Goal: Task Accomplishment & Management: Manage account settings

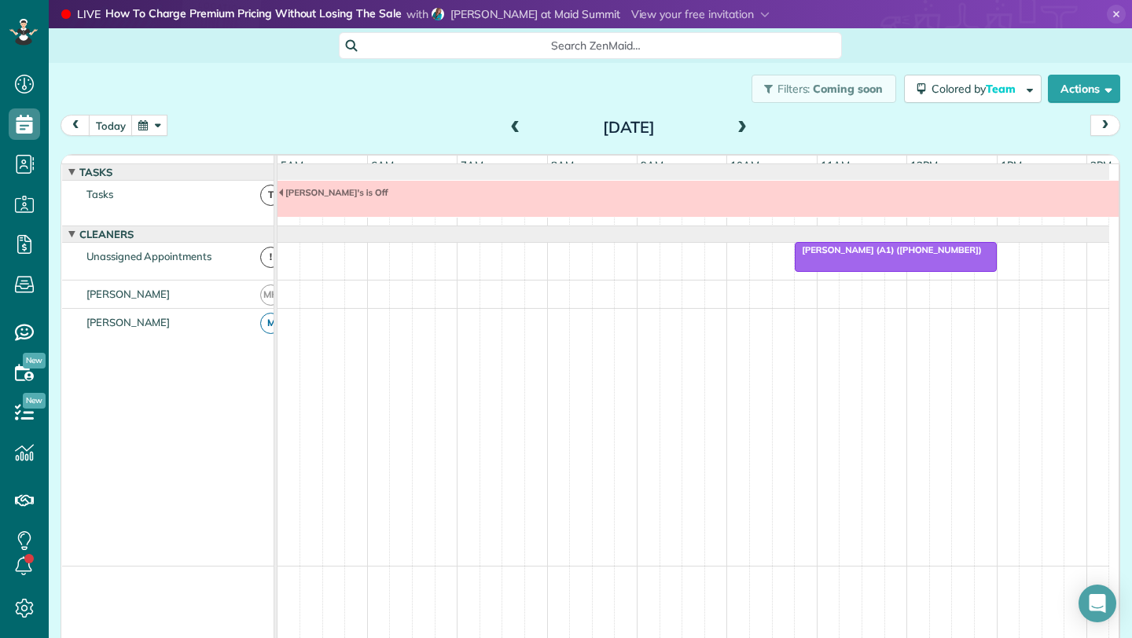
scroll to position [0, 90]
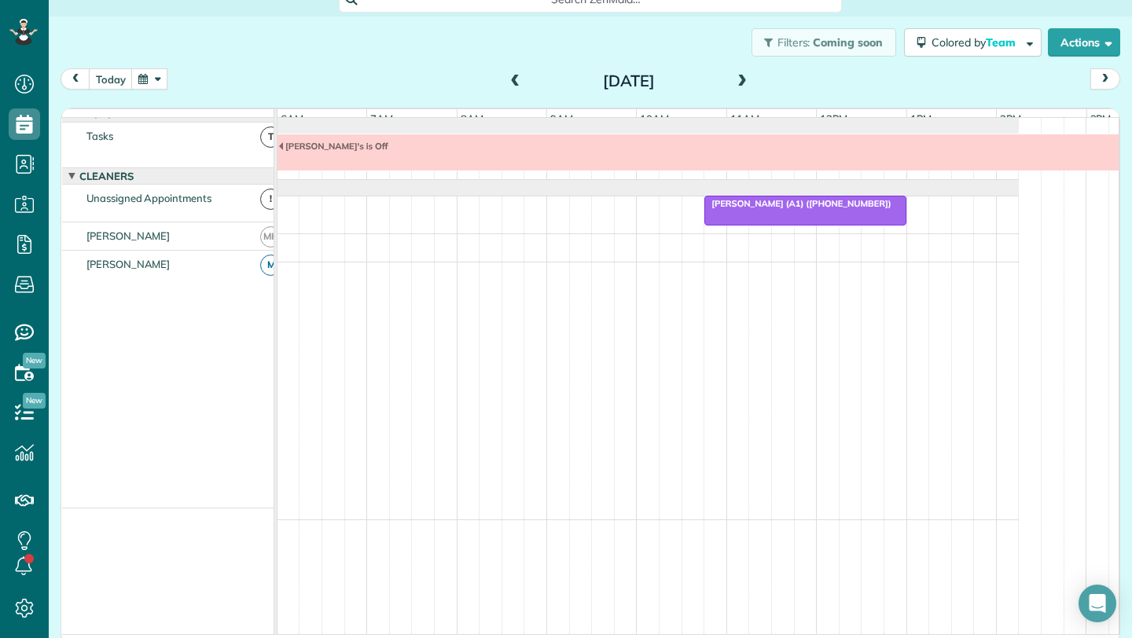
click at [739, 76] on span at bounding box center [741, 82] width 17 height 14
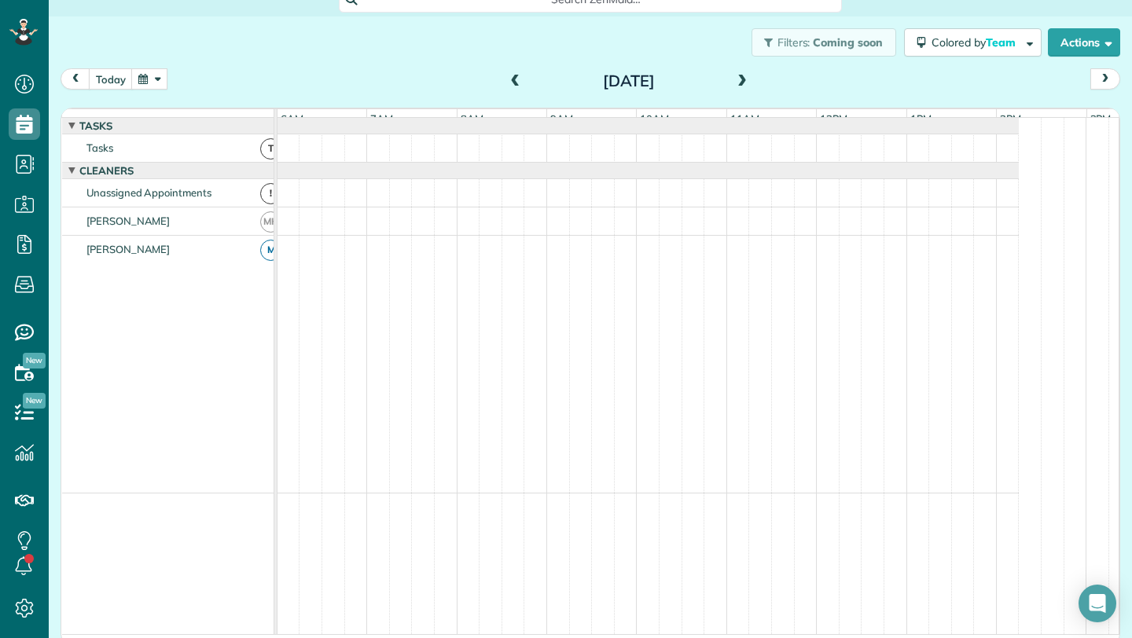
scroll to position [12, 0]
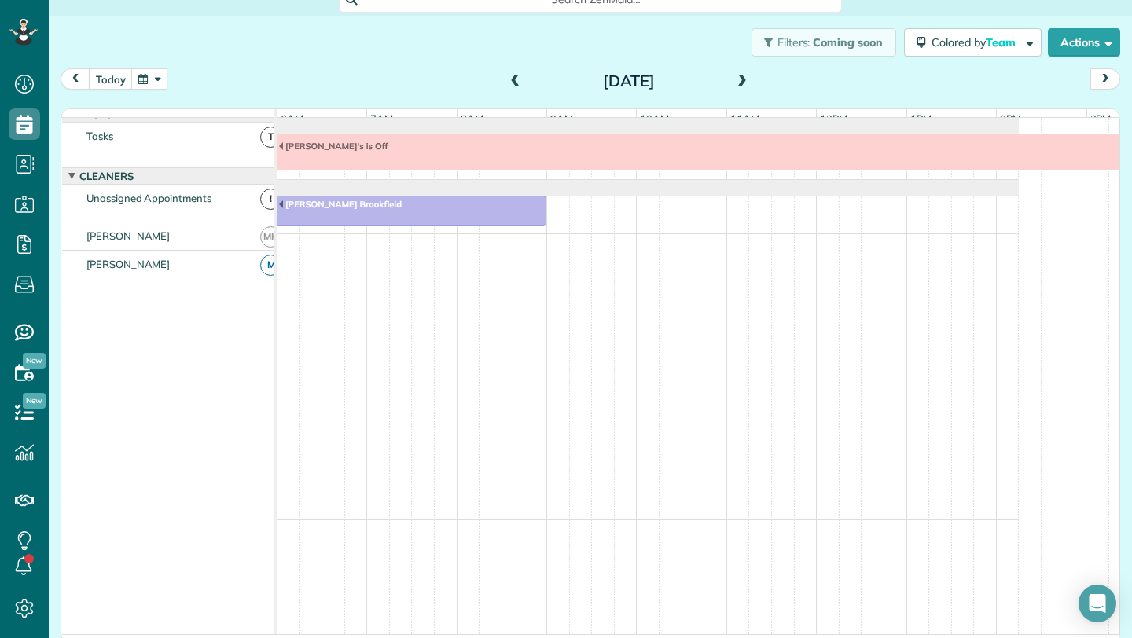
click at [508, 75] on span at bounding box center [515, 82] width 17 height 14
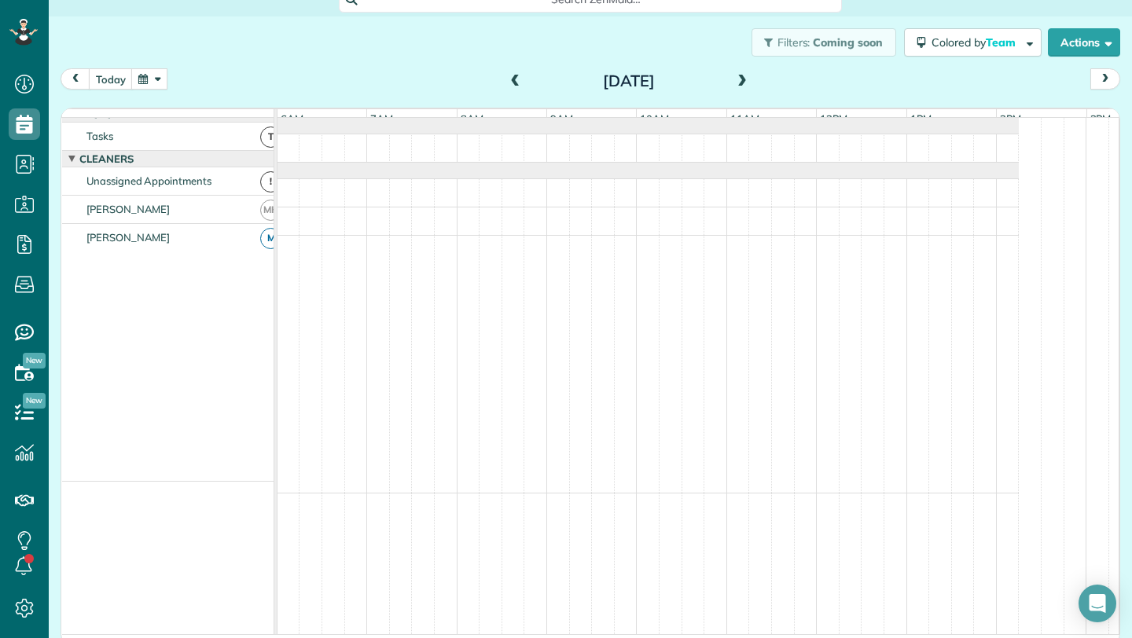
scroll to position [0, 0]
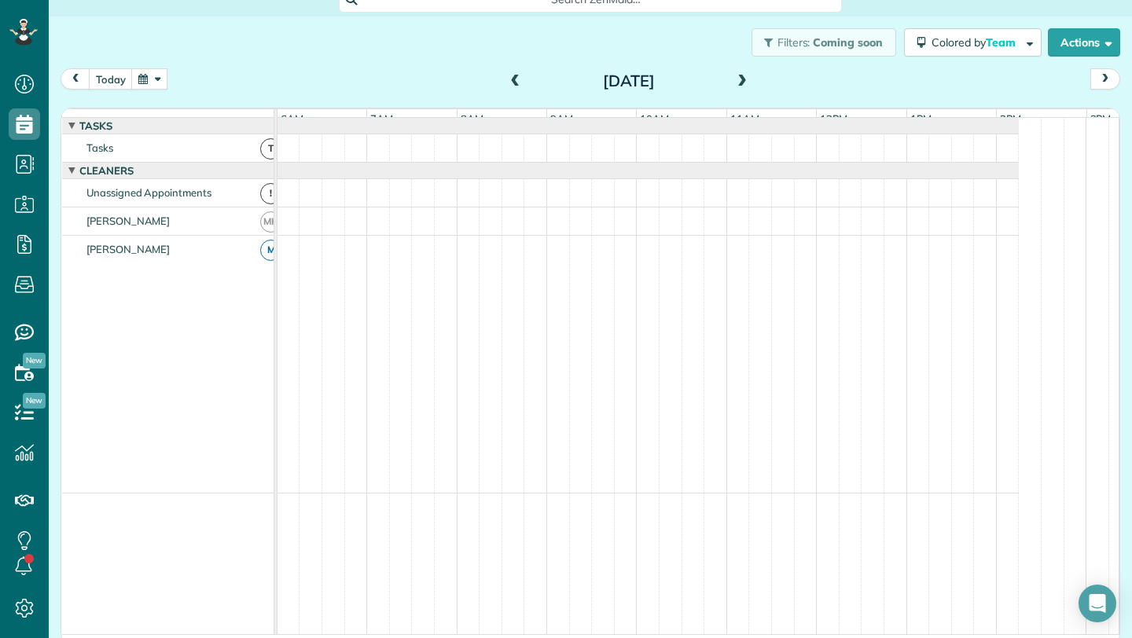
click at [509, 77] on span at bounding box center [515, 82] width 17 height 14
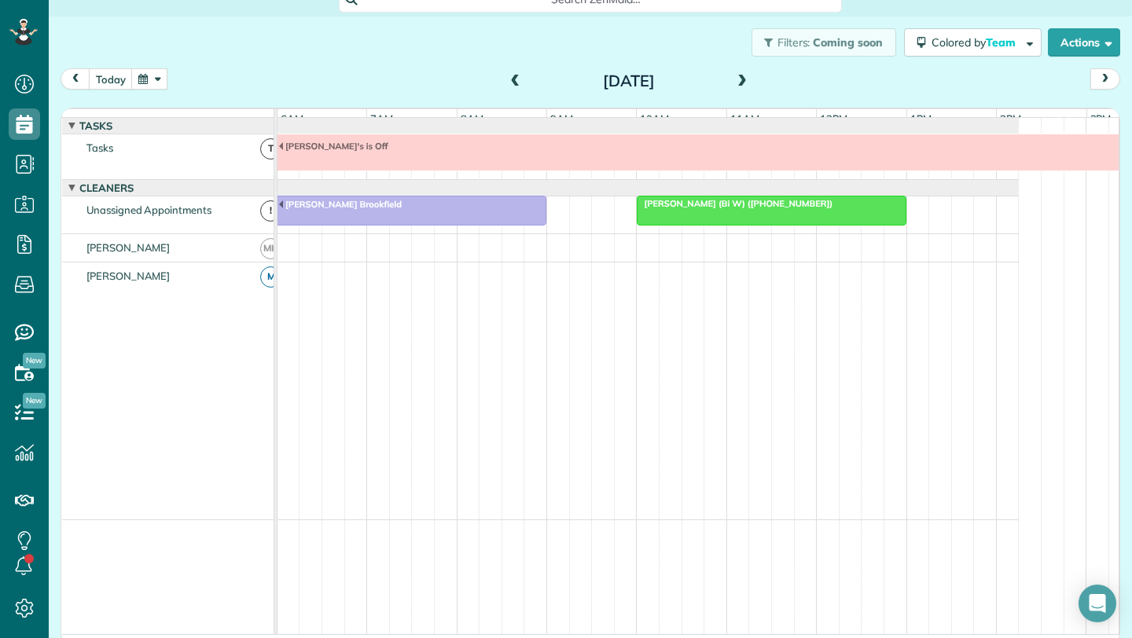
scroll to position [12, 0]
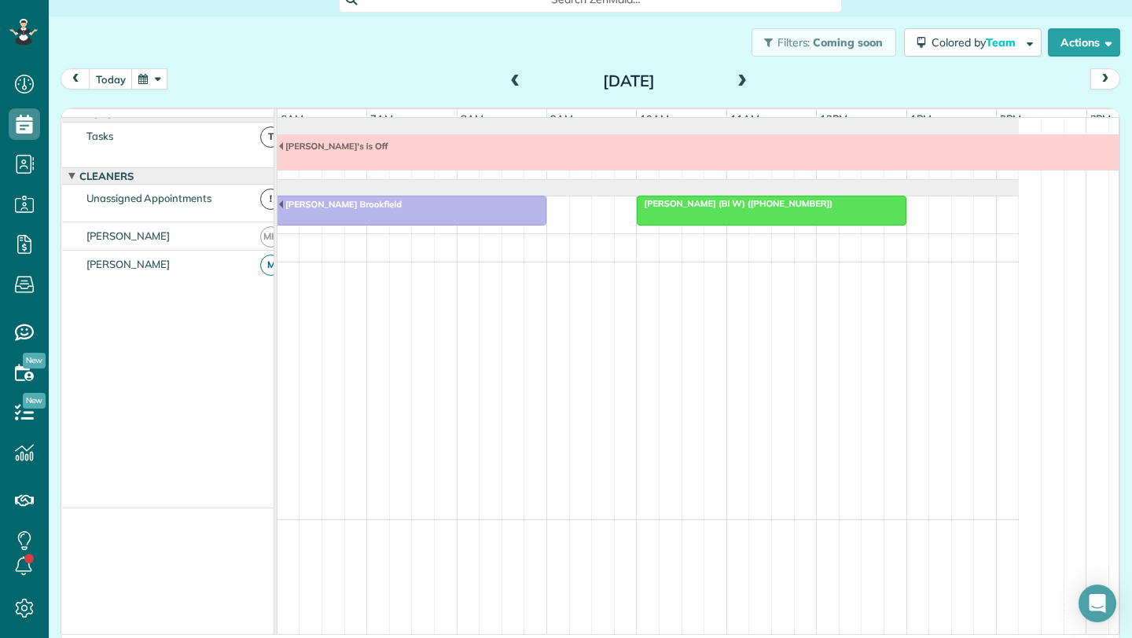
click at [508, 82] on span at bounding box center [515, 82] width 17 height 14
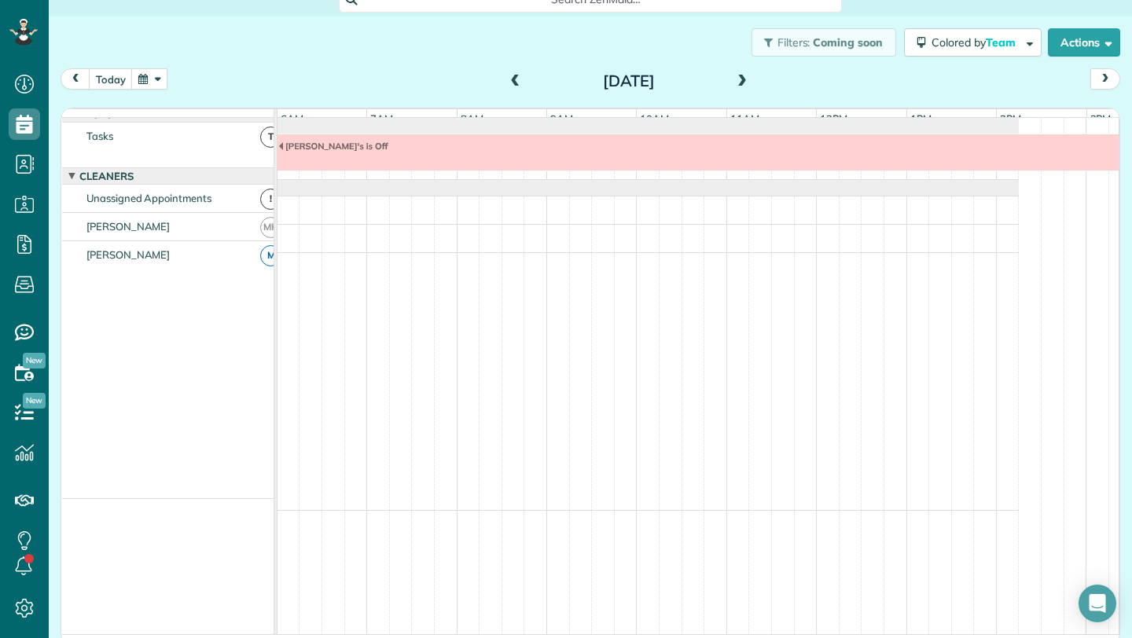
click at [508, 82] on span at bounding box center [515, 82] width 17 height 14
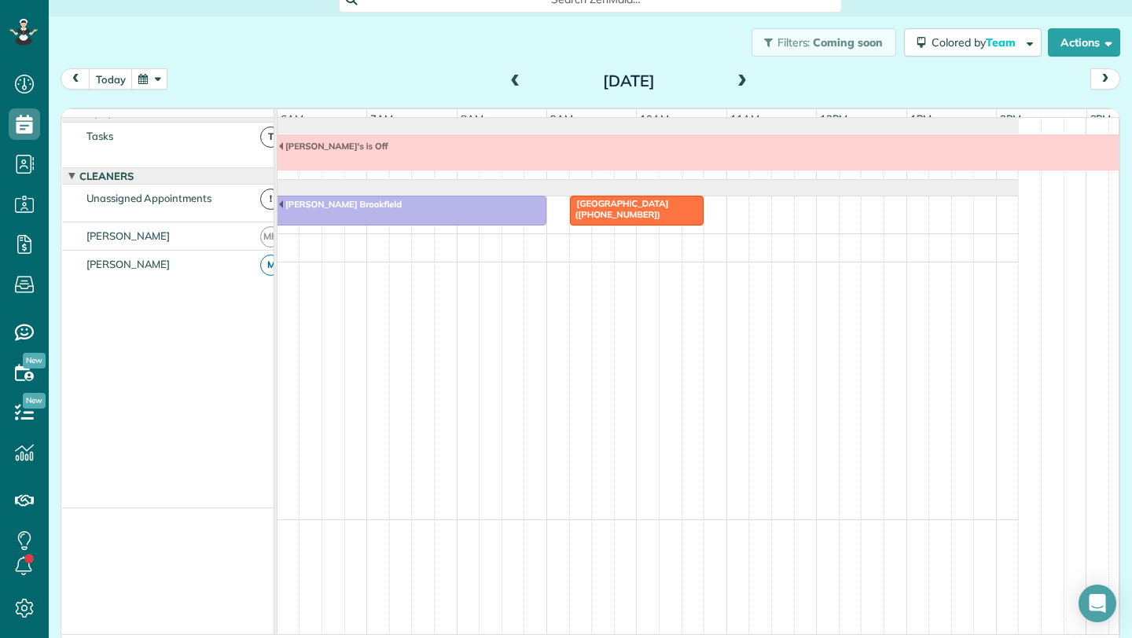
click at [737, 83] on span at bounding box center [741, 82] width 17 height 14
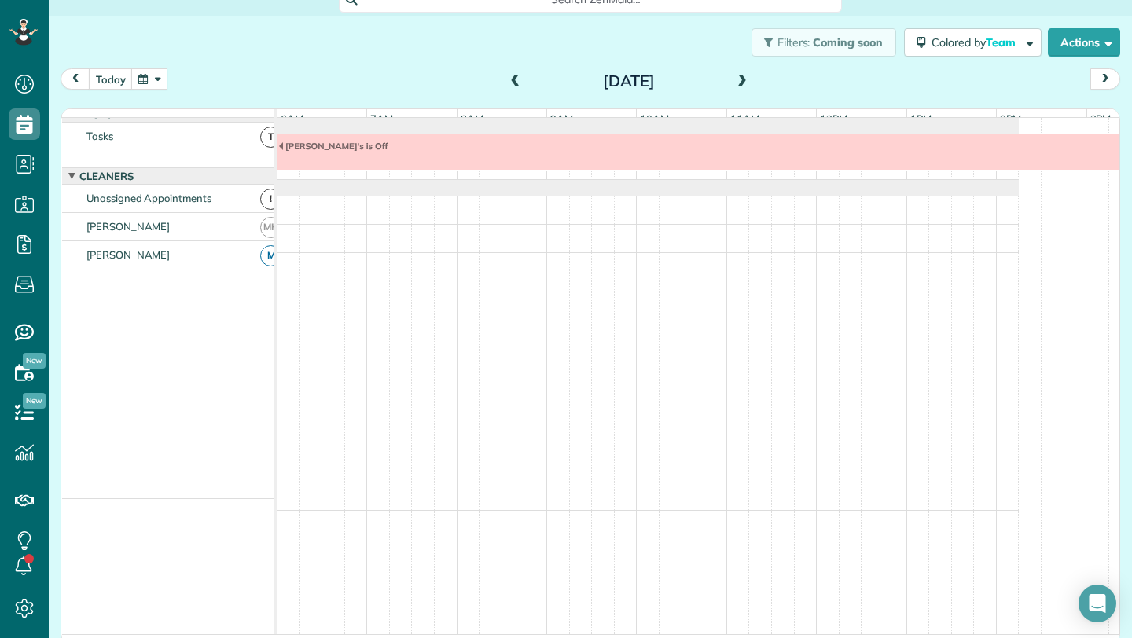
click at [737, 83] on span at bounding box center [741, 82] width 17 height 14
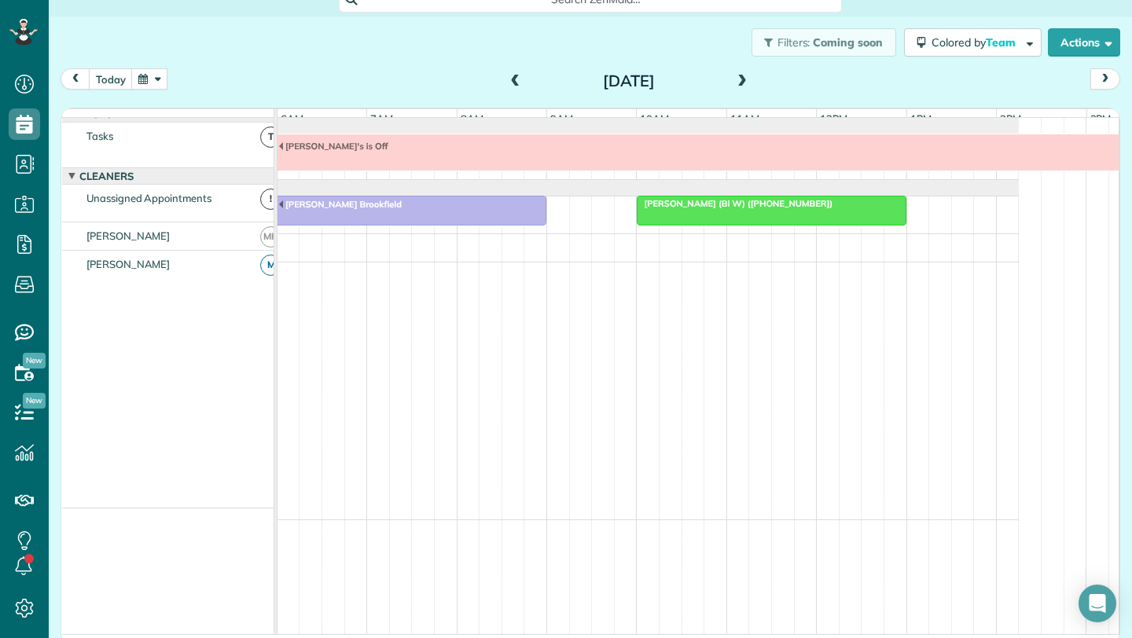
click at [737, 83] on span at bounding box center [741, 82] width 17 height 14
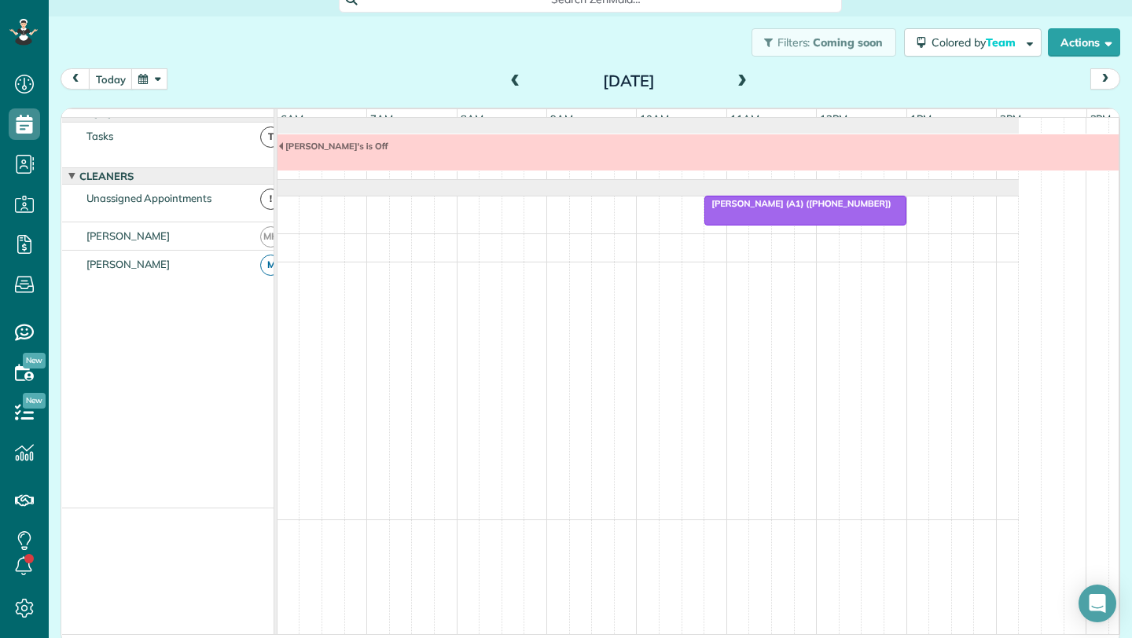
scroll to position [0, 0]
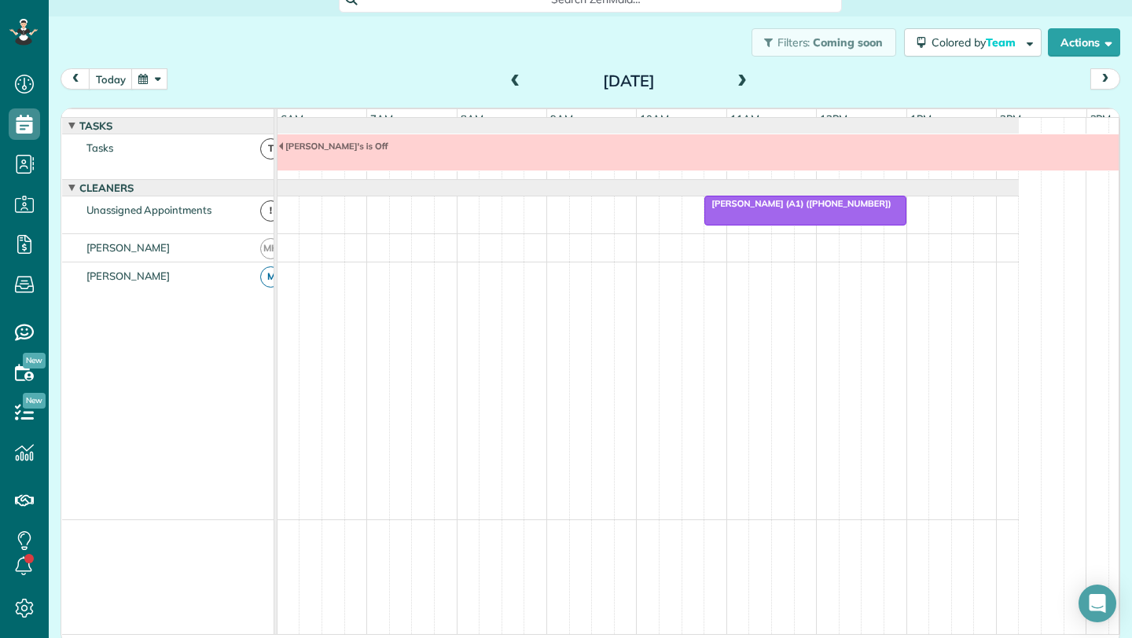
click at [767, 209] on span "[PERSON_NAME] (A1) ([PHONE_NUMBER])" at bounding box center [797, 203] width 189 height 11
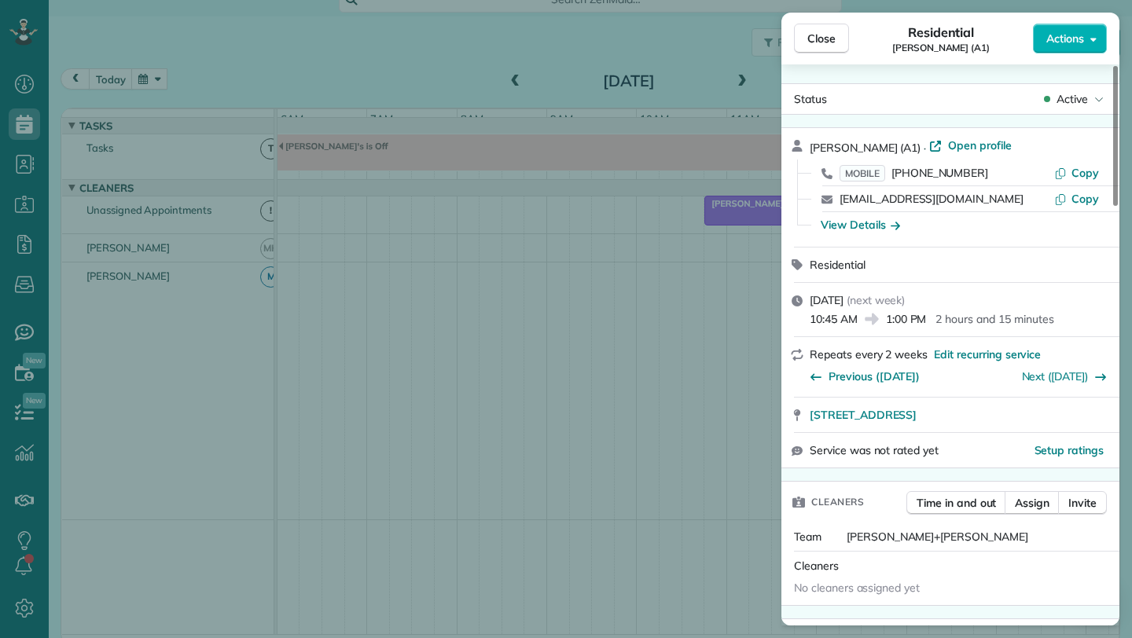
click at [1075, 55] on div "Close Residential [PERSON_NAME] (A1) Actions" at bounding box center [950, 39] width 338 height 52
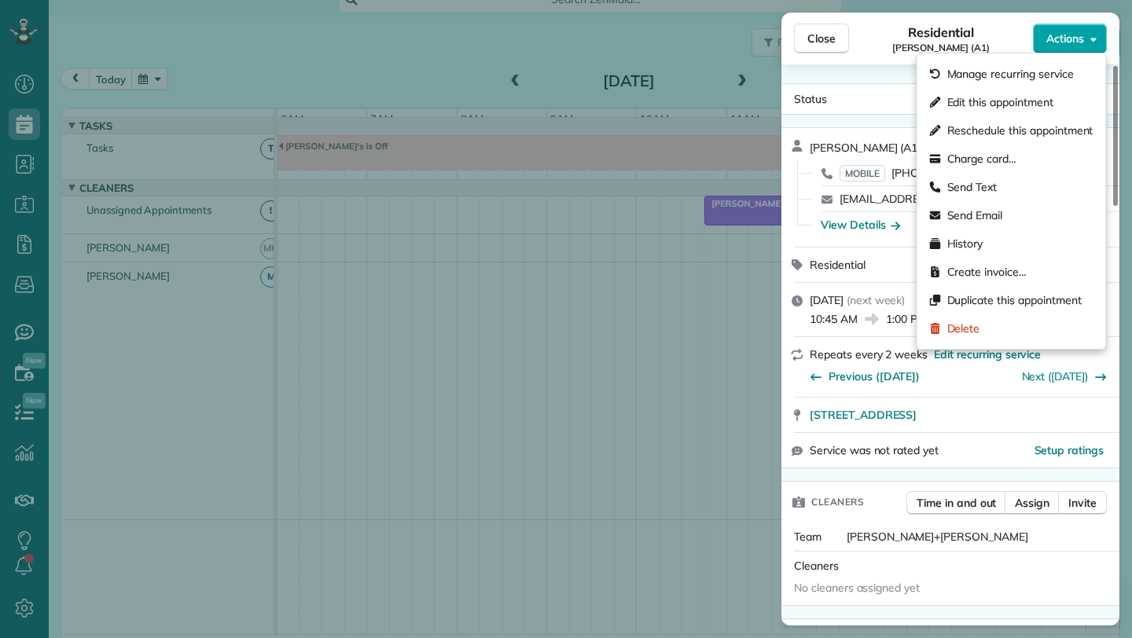
click at [1081, 42] on span "Actions" at bounding box center [1065, 39] width 38 height 16
click at [991, 110] on div "Edit this appointment" at bounding box center [1011, 102] width 176 height 28
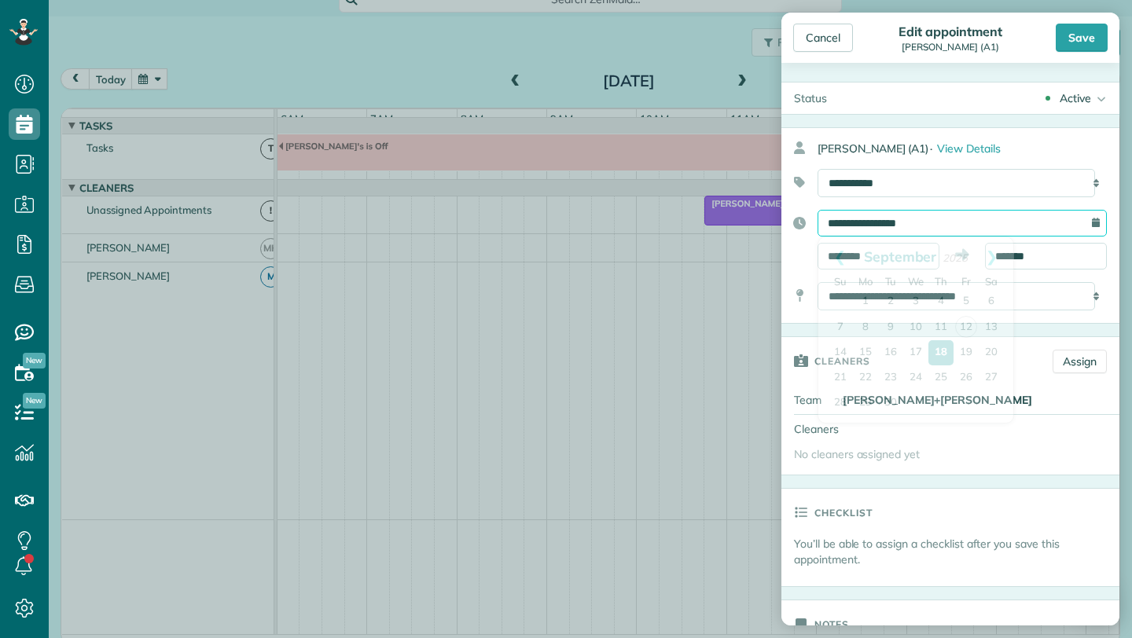
click at [924, 230] on input "**********" at bounding box center [961, 223] width 289 height 27
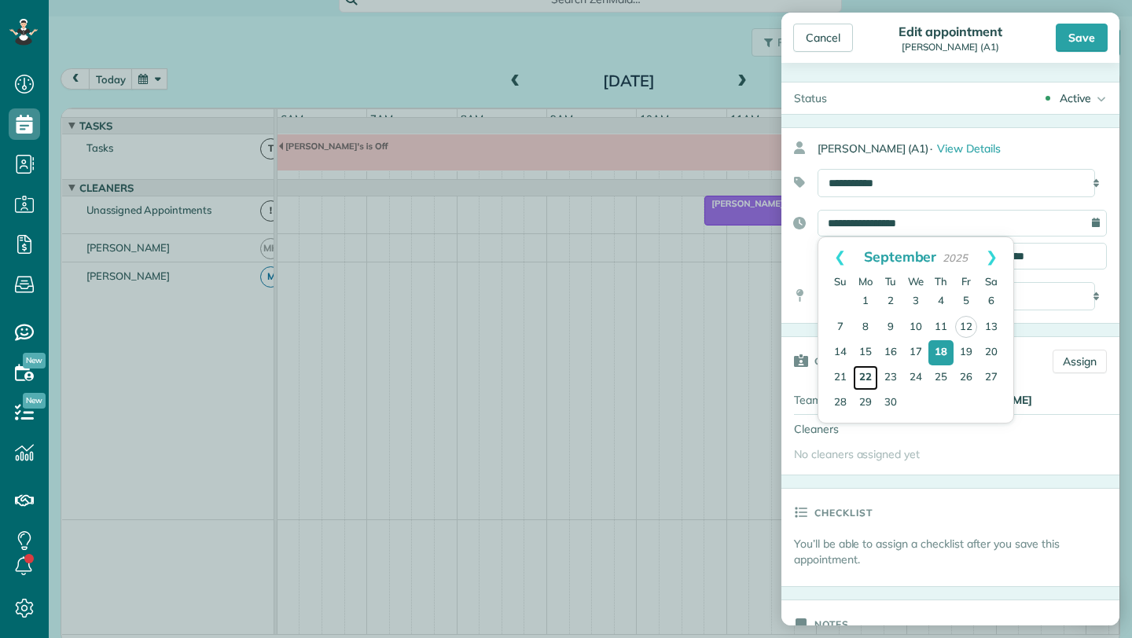
click at [867, 378] on link "22" at bounding box center [865, 377] width 25 height 25
type input "**********"
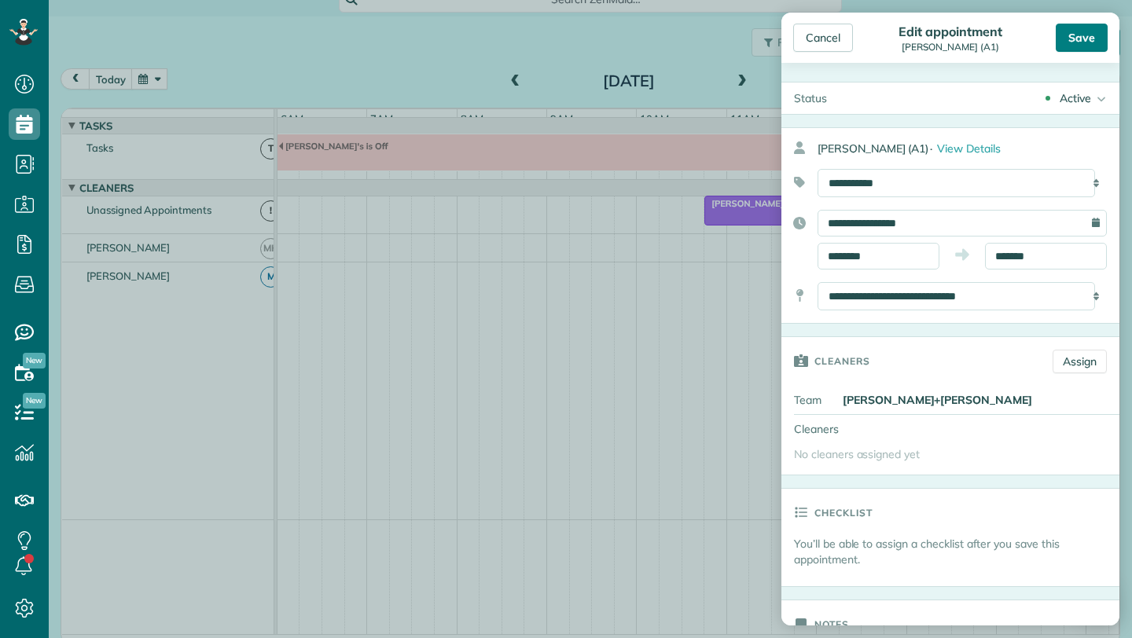
click at [1091, 39] on div "Save" at bounding box center [1081, 38] width 52 height 28
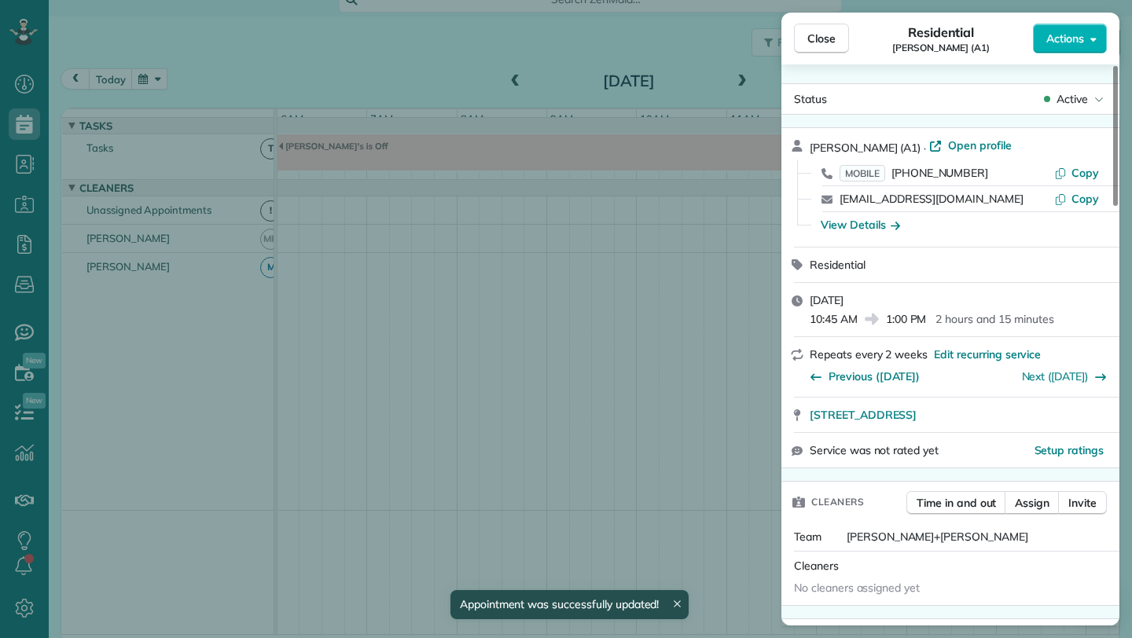
click at [729, 75] on div "Close Residential [PERSON_NAME] (A1) Actions Status Active [PERSON_NAME] (A1) ·…" at bounding box center [566, 319] width 1132 height 638
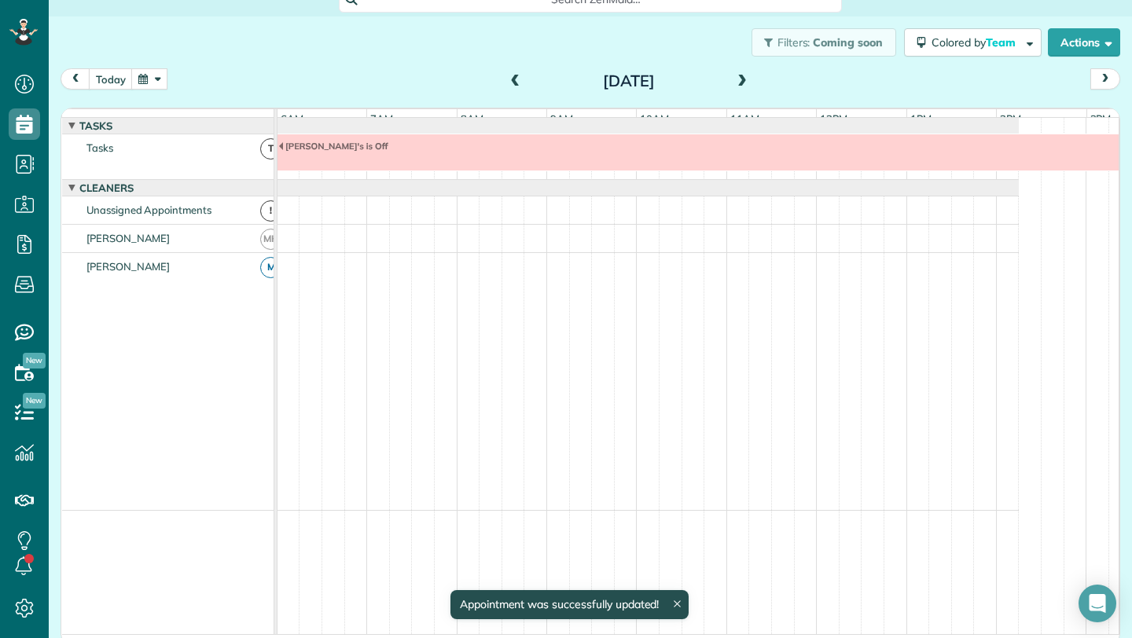
click at [741, 82] on span at bounding box center [741, 82] width 17 height 14
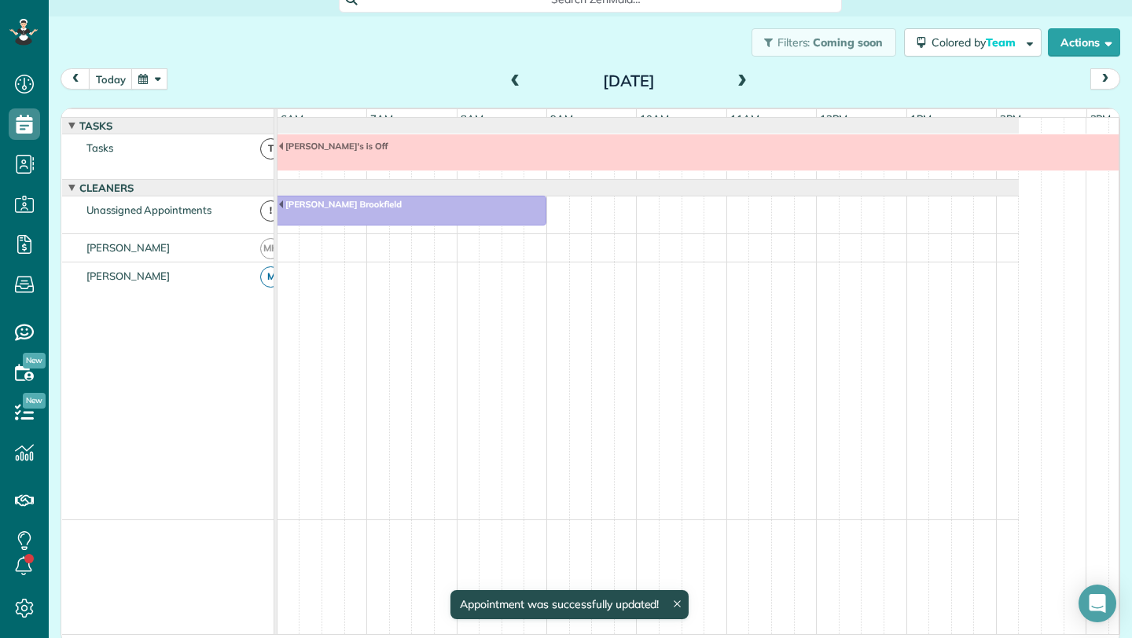
scroll to position [12, 0]
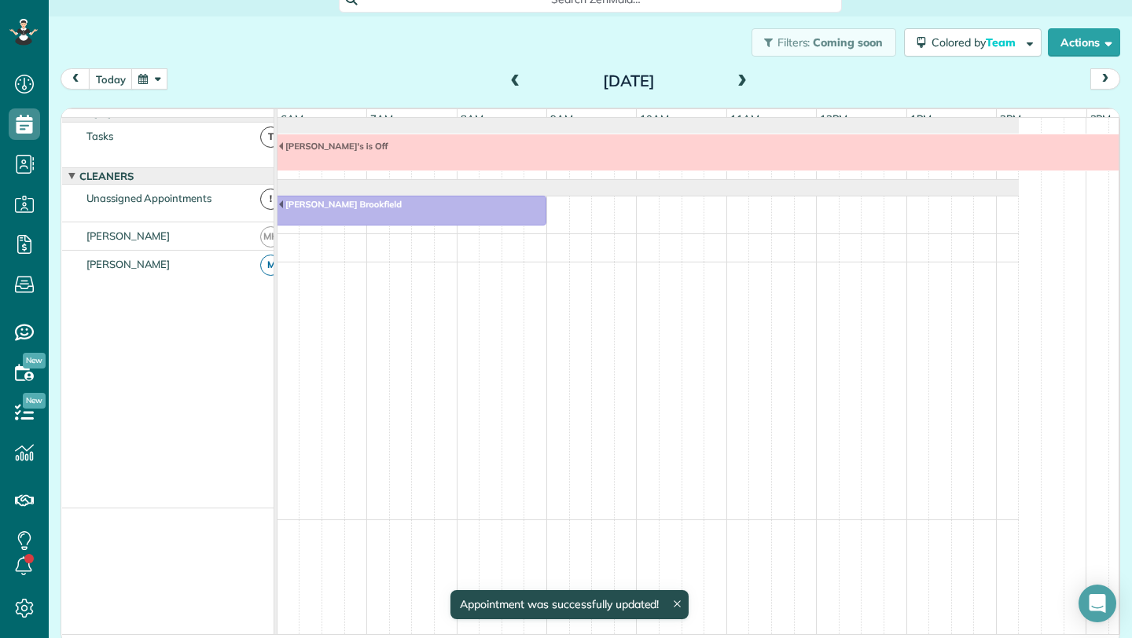
click at [492, 83] on div "[DATE] [DATE]" at bounding box center [590, 82] width 1059 height 29
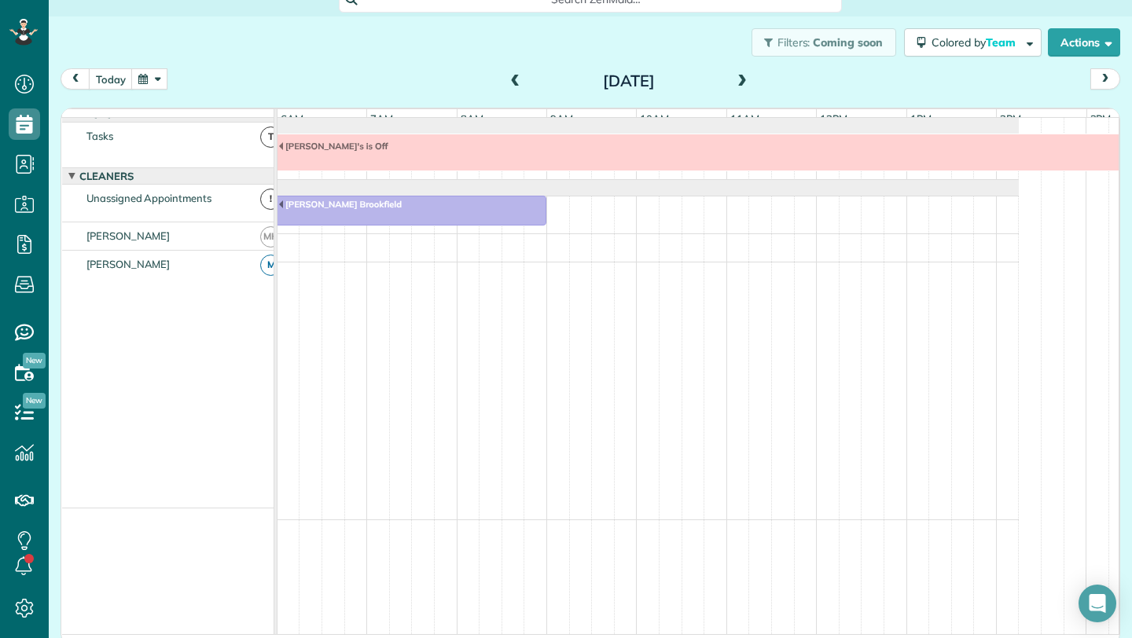
click at [507, 79] on span at bounding box center [515, 82] width 17 height 14
